Goal: Find specific page/section: Find specific page/section

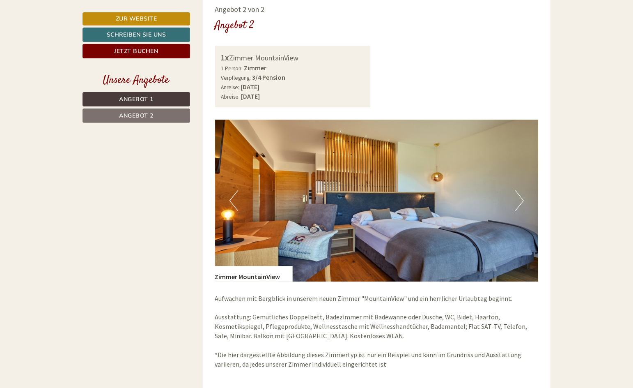
scroll to position [972, 0]
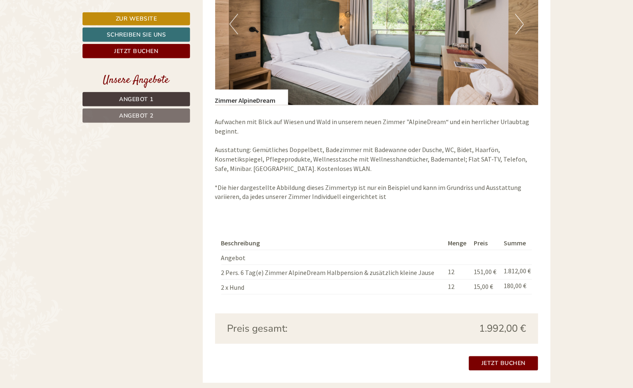
scroll to position [689, 0]
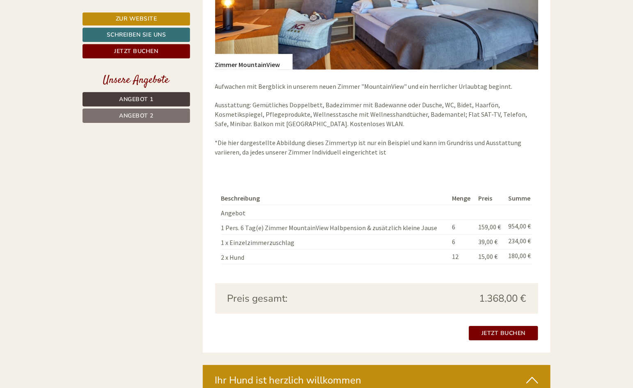
scroll to position [1323, 0]
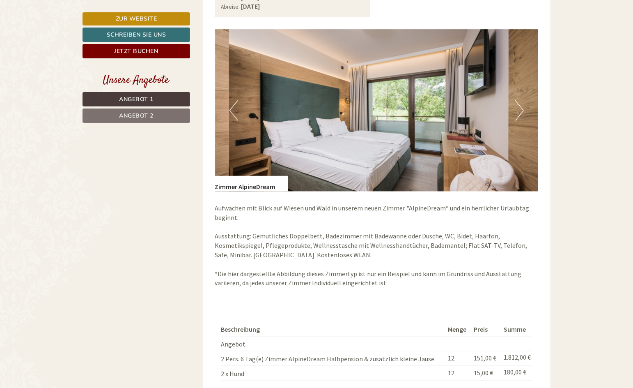
scroll to position [362, 0]
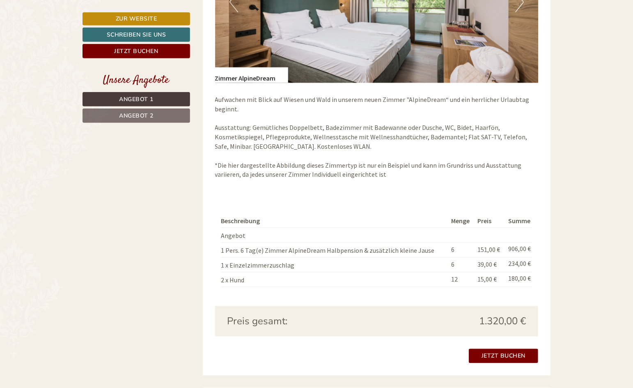
scroll to position [531, 0]
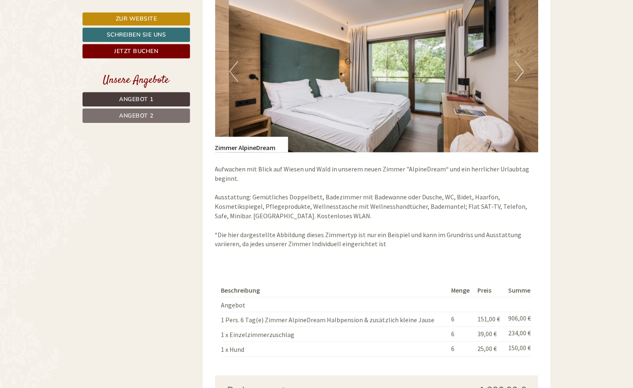
scroll to position [236, 0]
